Goal: Find contact information: Find contact information

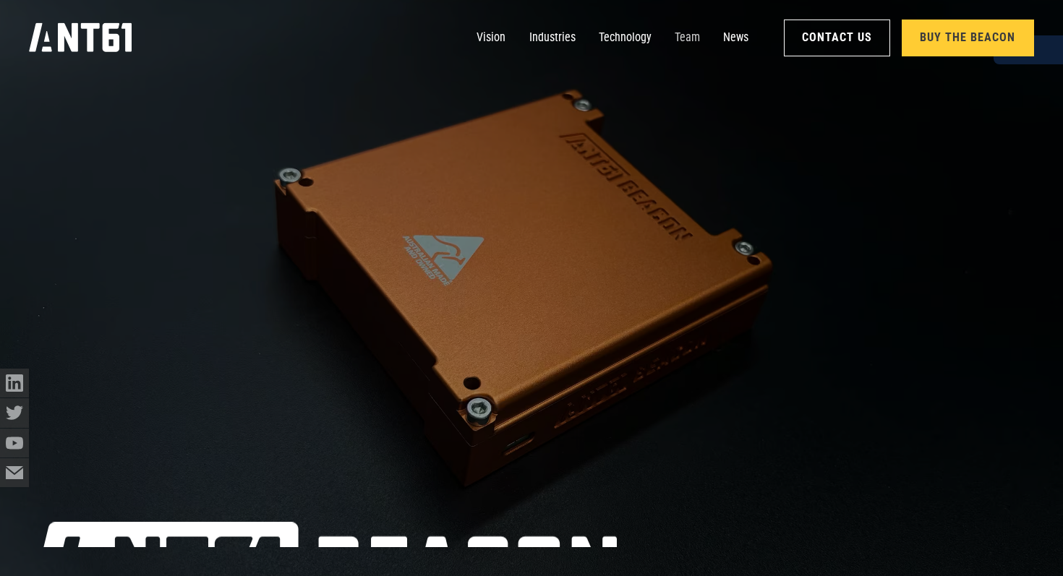
click at [688, 40] on link "Team" at bounding box center [687, 37] width 25 height 29
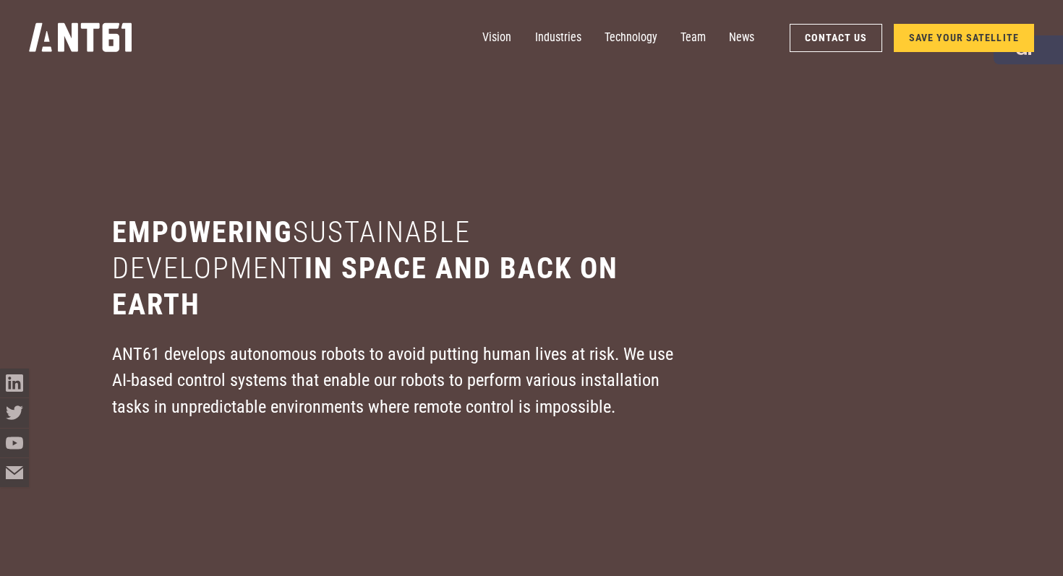
scroll to position [6915, 0]
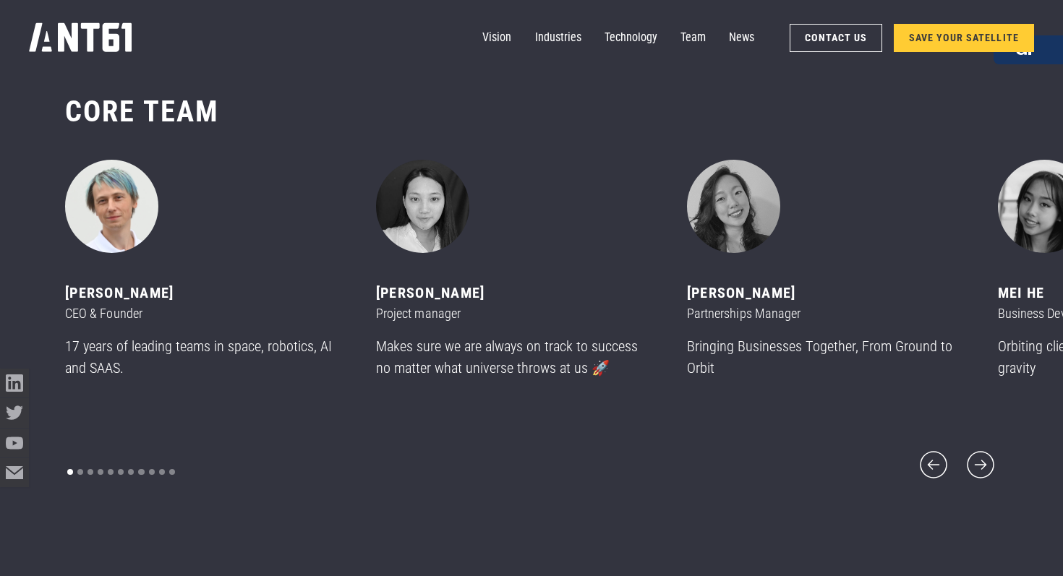
click at [121, 231] on img "1 of 11" at bounding box center [111, 206] width 93 height 93
drag, startPoint x: 54, startPoint y: 306, endPoint x: 184, endPoint y: 302, distance: 130.9
click at [184, 302] on div "CORE team ‍ [PERSON_NAME] CEO & Founder 17 years of leading teams in space, rob…" at bounding box center [531, 287] width 1063 height 505
copy div "[PERSON_NAME]"
